Goal: Transaction & Acquisition: Purchase product/service

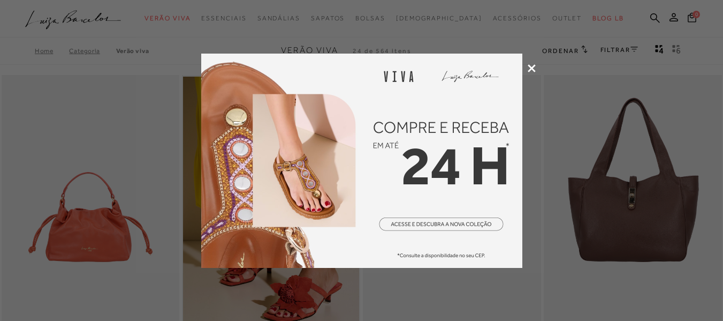
click at [533, 67] on icon at bounding box center [532, 68] width 8 height 8
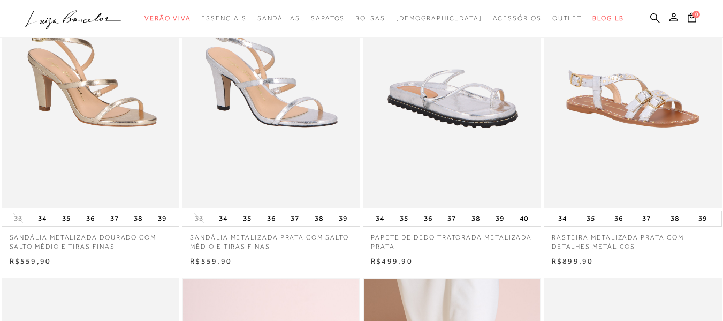
scroll to position [482, 0]
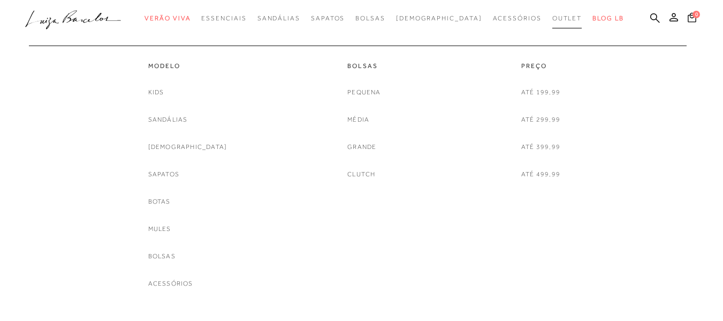
click at [553, 16] on span "Outlet" at bounding box center [568, 17] width 30 height 7
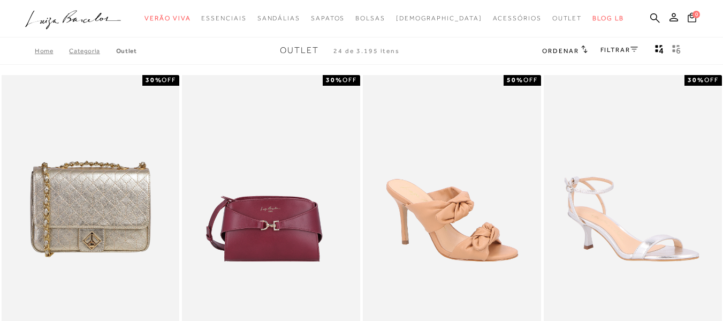
click at [624, 50] on link "FILTRAR" at bounding box center [619, 49] width 37 height 7
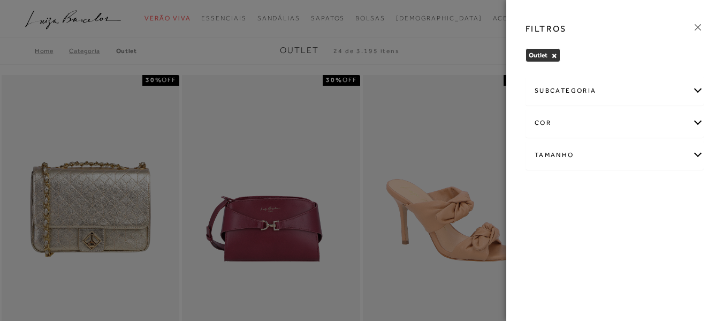
click at [577, 154] on div "Tamanho" at bounding box center [614, 155] width 177 height 28
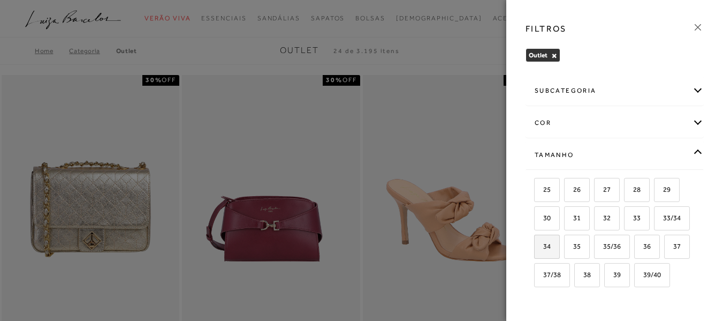
click at [551, 247] on span "34" at bounding box center [543, 246] width 16 height 8
click at [544, 247] on input "34" at bounding box center [538, 248] width 11 height 11
checkbox input "true"
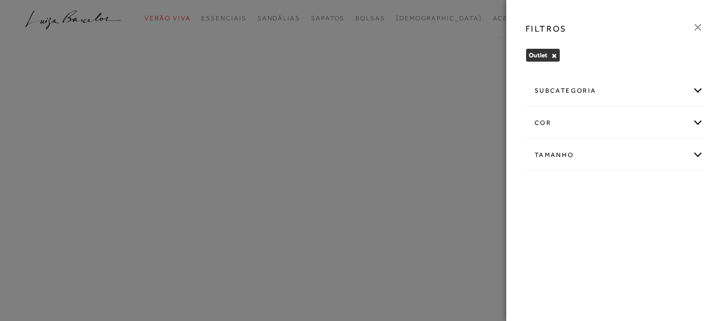
click at [622, 250] on div "FILTROS Outlet × Limpar todos os refinamentos subcategoria [GEOGRAPHIC_DATA]" at bounding box center [615, 160] width 217 height 321
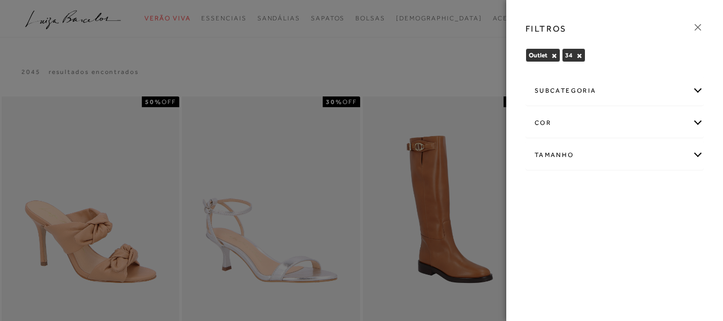
click at [575, 154] on div "Tamanho" at bounding box center [614, 155] width 177 height 28
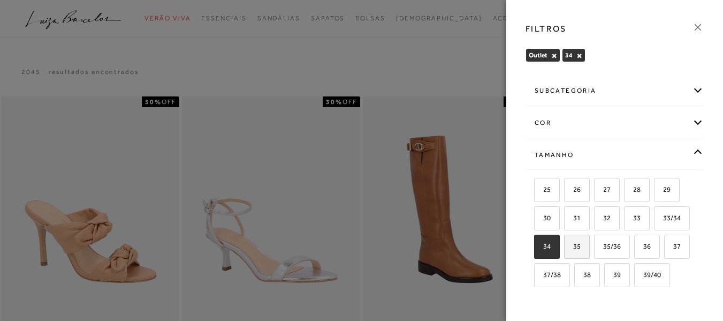
click at [581, 244] on span "35" at bounding box center [573, 246] width 16 height 8
click at [574, 244] on input "35" at bounding box center [568, 248] width 11 height 11
checkbox input "true"
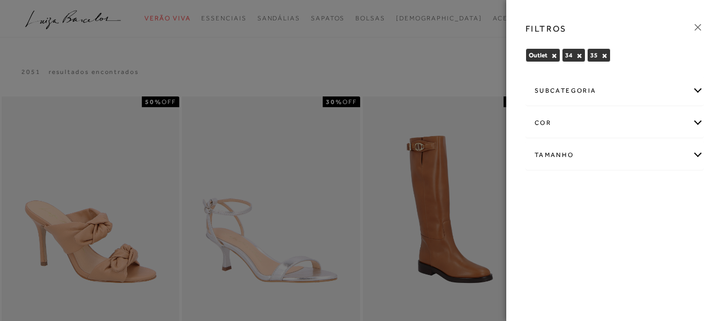
click at [696, 24] on icon at bounding box center [698, 27] width 12 height 12
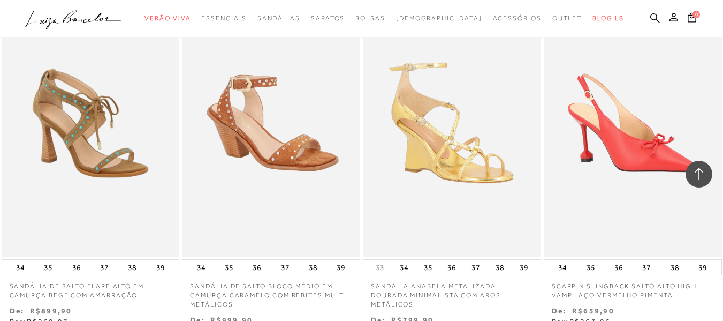
scroll to position [1071, 0]
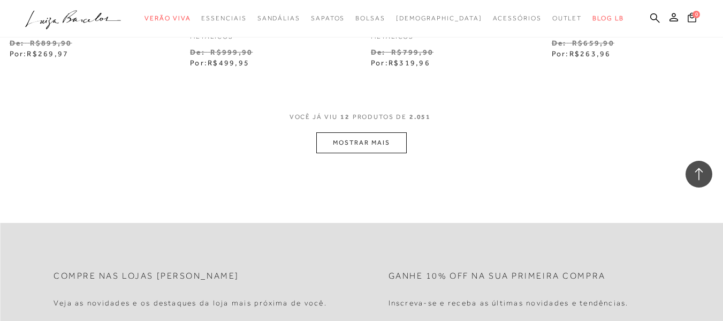
click at [366, 138] on button "MOSTRAR MAIS" at bounding box center [361, 142] width 90 height 21
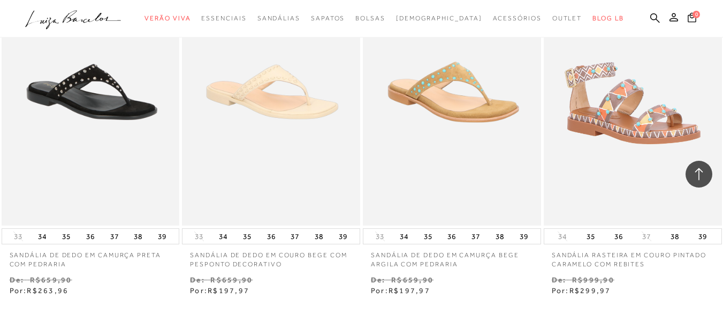
scroll to position [2088, 0]
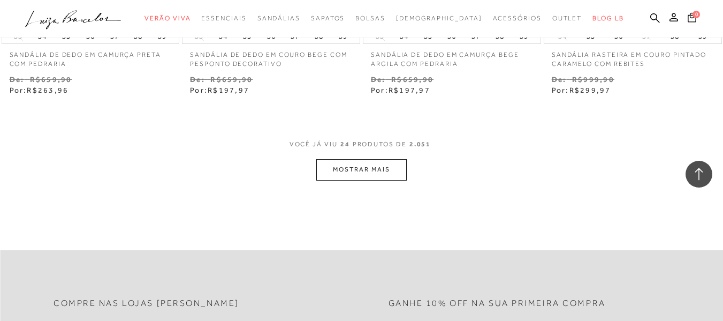
click at [349, 165] on button "MOSTRAR MAIS" at bounding box center [361, 169] width 90 height 21
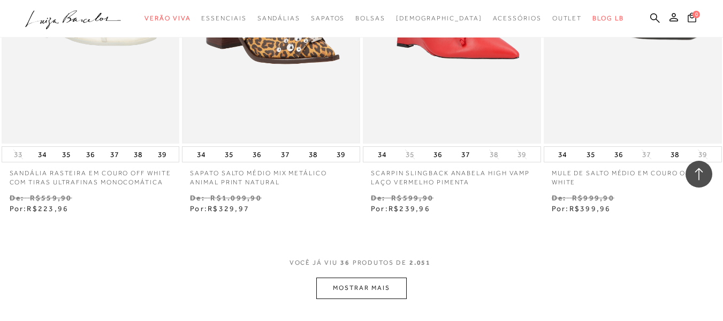
scroll to position [3159, 0]
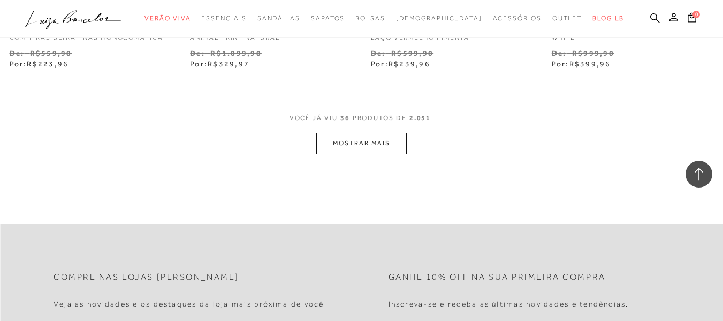
click at [371, 138] on button "MOSTRAR MAIS" at bounding box center [361, 143] width 90 height 21
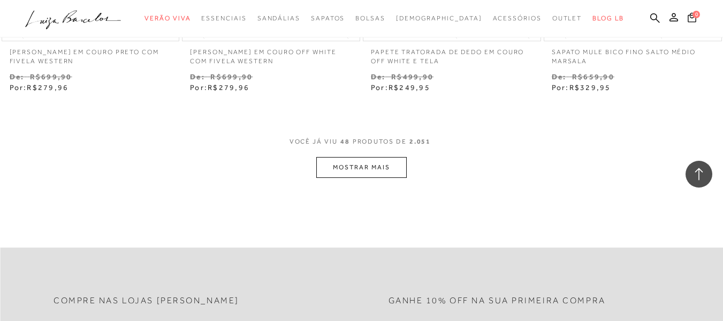
scroll to position [4230, 0]
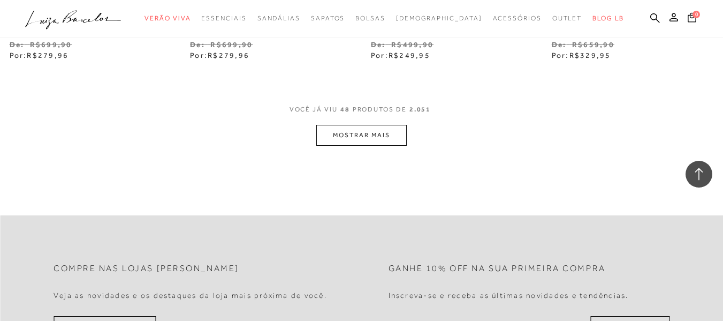
click at [367, 131] on button "MOSTRAR MAIS" at bounding box center [361, 135] width 90 height 21
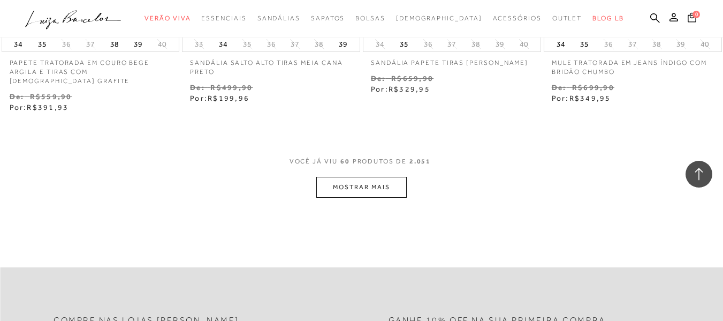
scroll to position [5289, 0]
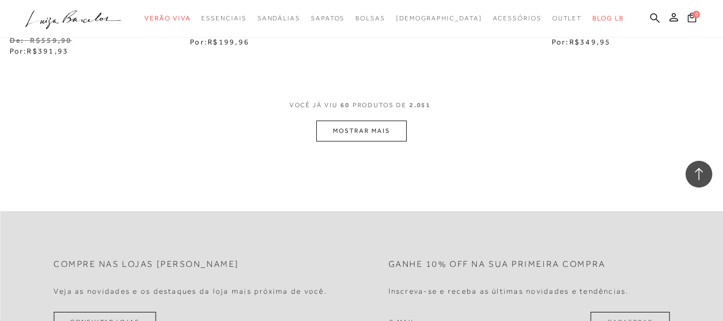
click at [364, 127] on button "MOSTRAR MAIS" at bounding box center [361, 130] width 90 height 21
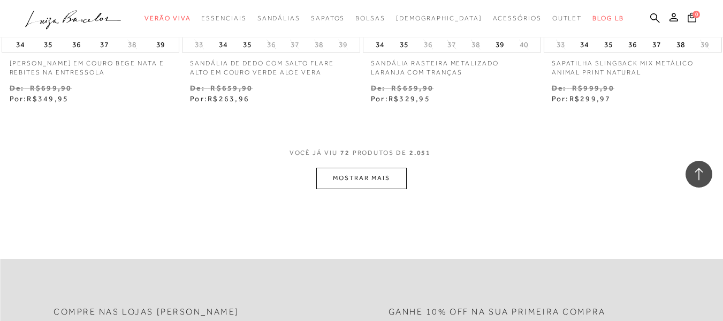
scroll to position [6306, 0]
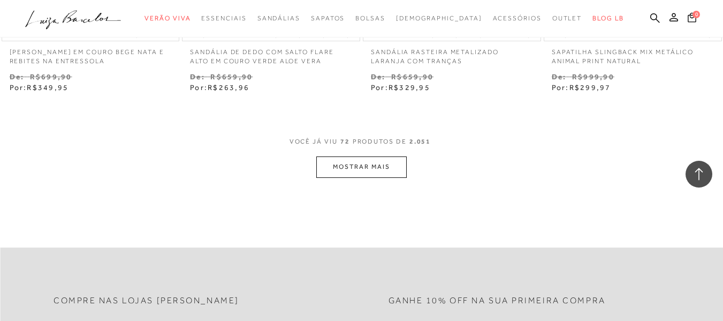
click at [361, 157] on button "MOSTRAR MAIS" at bounding box center [361, 166] width 90 height 21
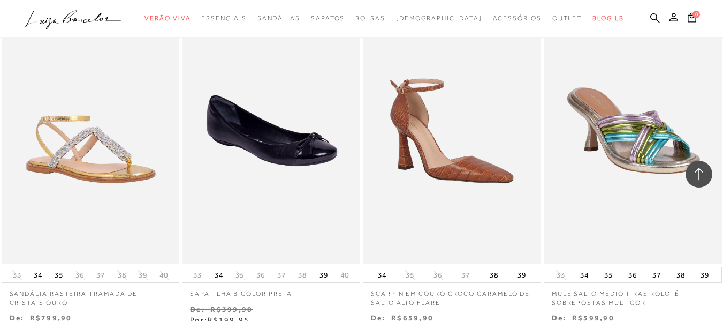
scroll to position [7430, 0]
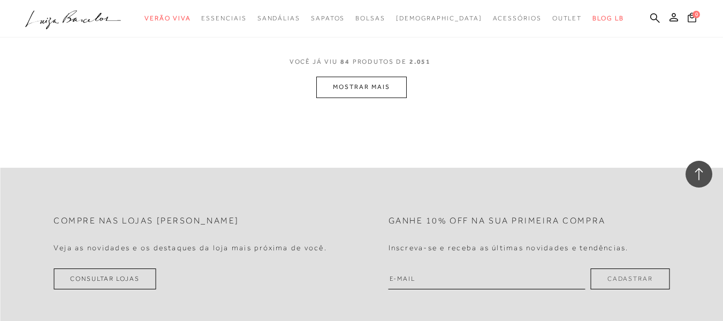
click at [369, 77] on button "MOSTRAR MAIS" at bounding box center [361, 87] width 90 height 21
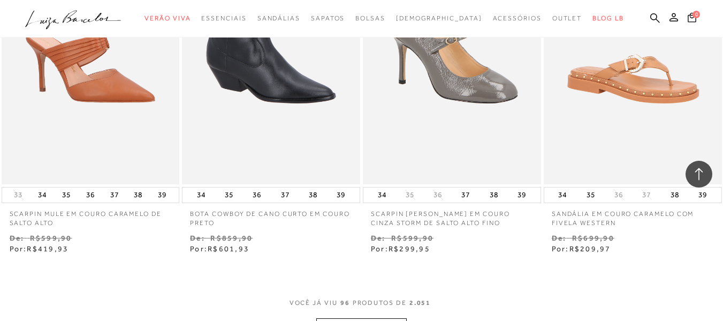
scroll to position [8341, 0]
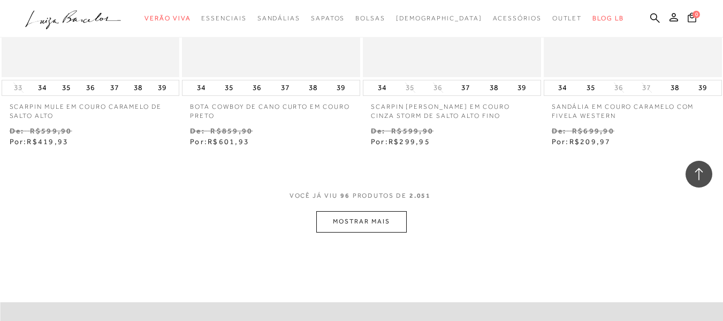
click at [380, 211] on button "MOSTRAR MAIS" at bounding box center [361, 221] width 90 height 21
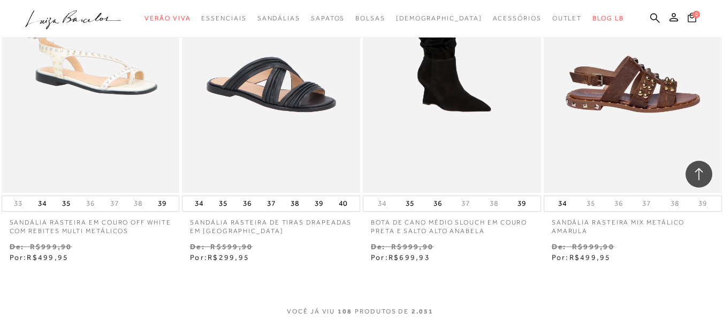
scroll to position [9305, 0]
